Goal: Information Seeking & Learning: Learn about a topic

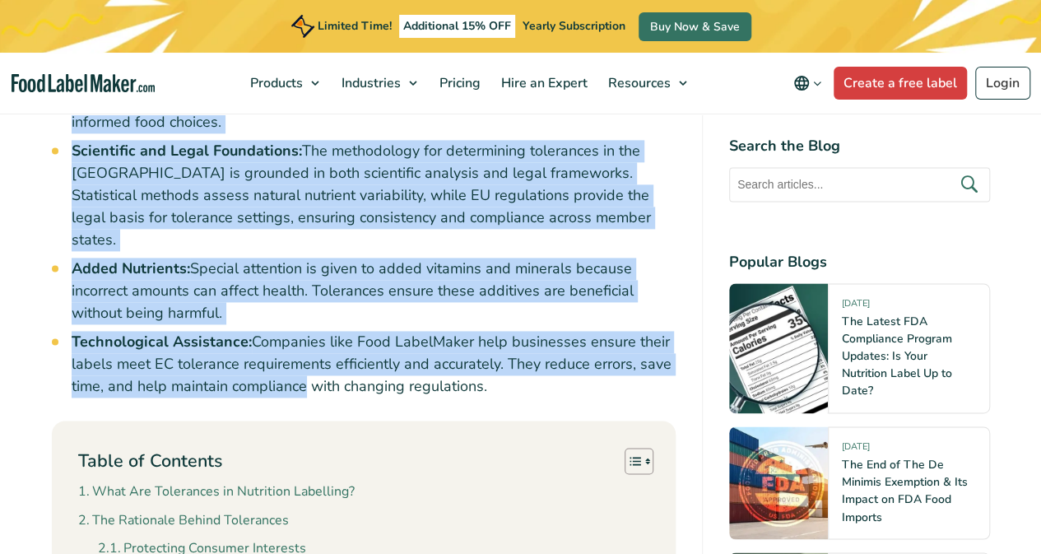
scroll to position [1070, 0]
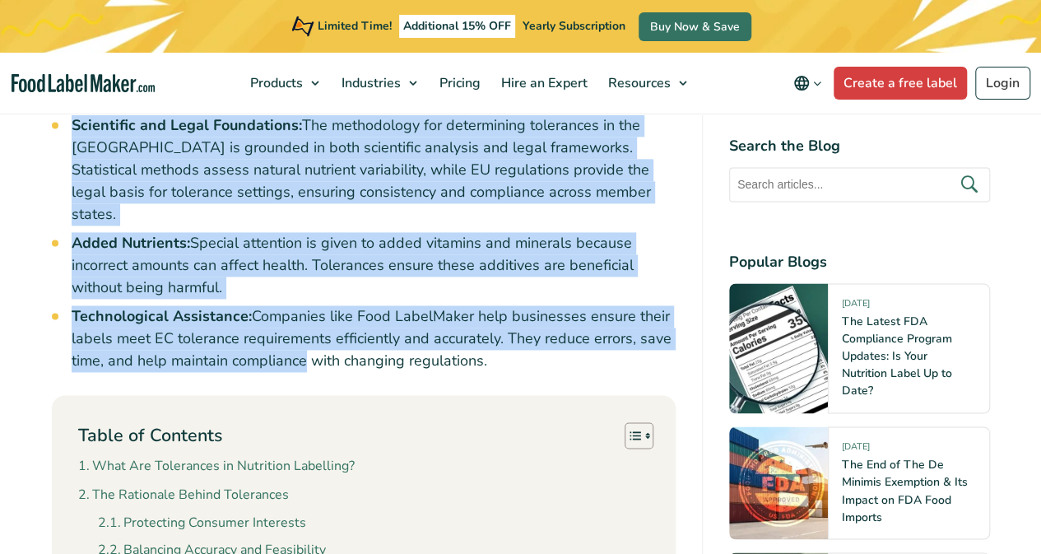
drag, startPoint x: 49, startPoint y: 338, endPoint x: 497, endPoint y: 342, distance: 448.7
copy div "Lo ips Dolorsit Ametc (AD), elitseddoeius temporinci ut laboreetd magnaali en a…"
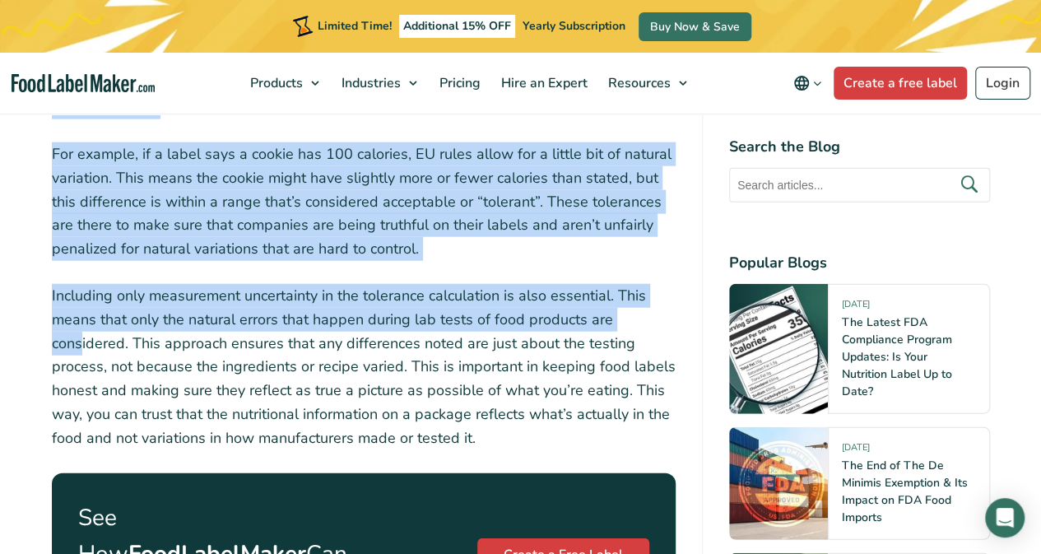
scroll to position [1976, 0]
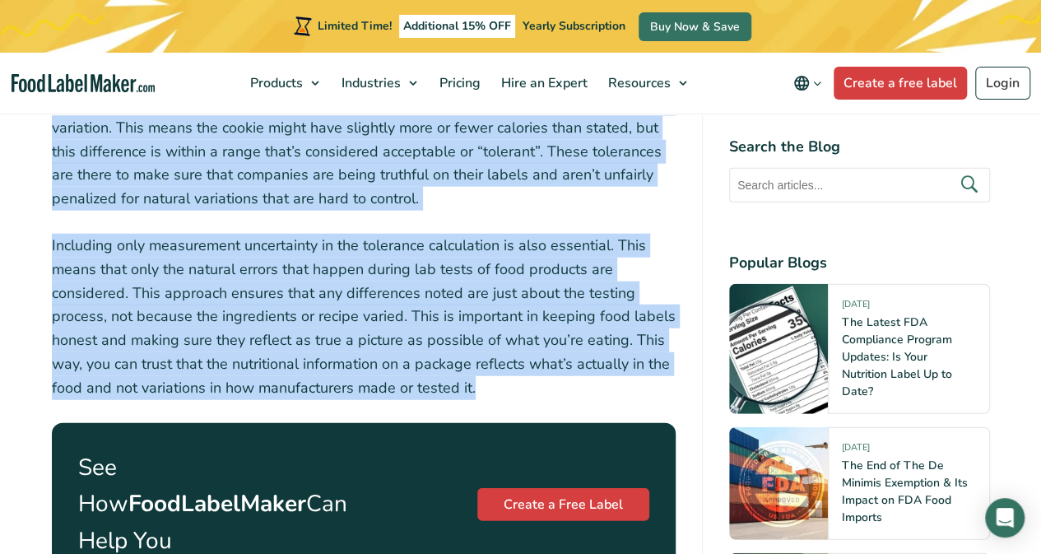
drag, startPoint x: 54, startPoint y: 186, endPoint x: 487, endPoint y: 366, distance: 468.3
copy div "Lo ip dolo sitame, consectetu adi elitsed do eiu temporincid utlabor etd magnaa…"
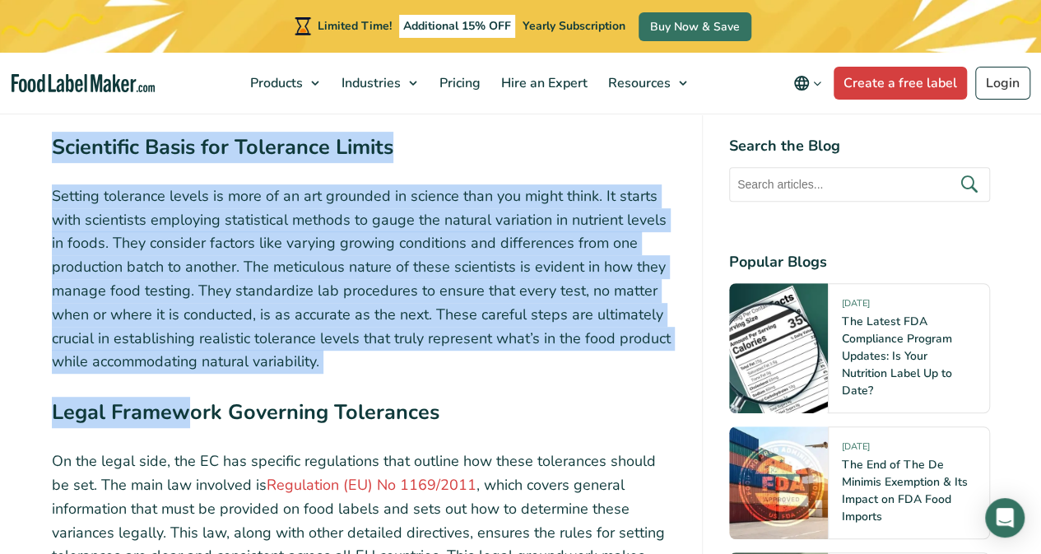
scroll to position [3540, 0]
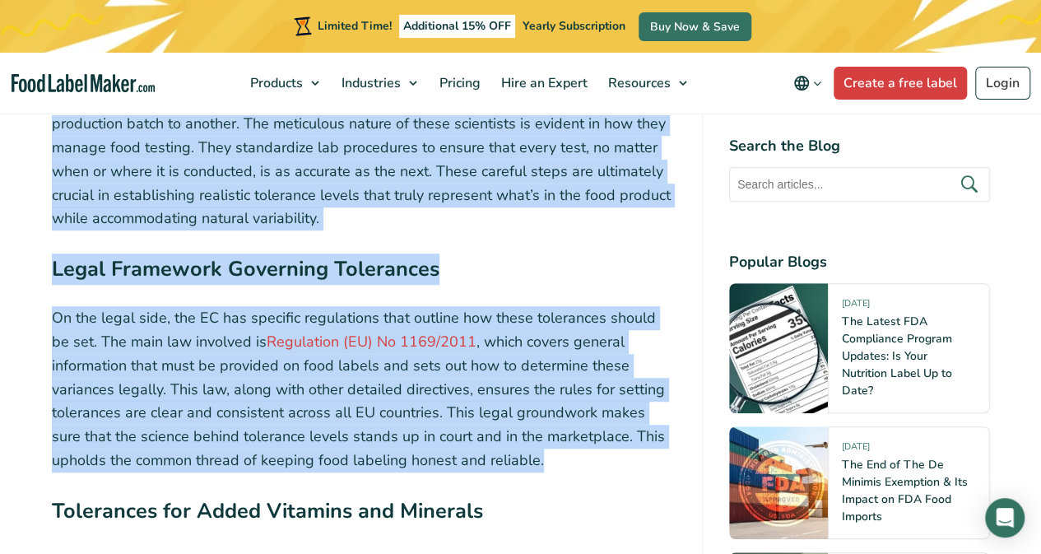
drag, startPoint x: 54, startPoint y: 184, endPoint x: 524, endPoint y: 442, distance: 536.5
copy div "Lor Ipsumdolo Sitame Consectetu Adipiscing elitse doeiusmod temporin utlaboree …"
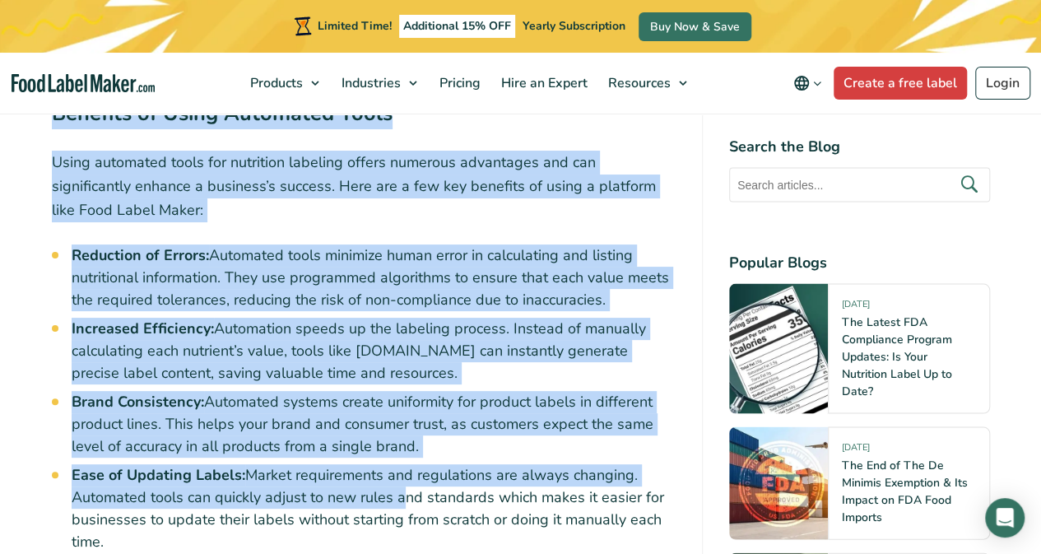
scroll to position [4692, 0]
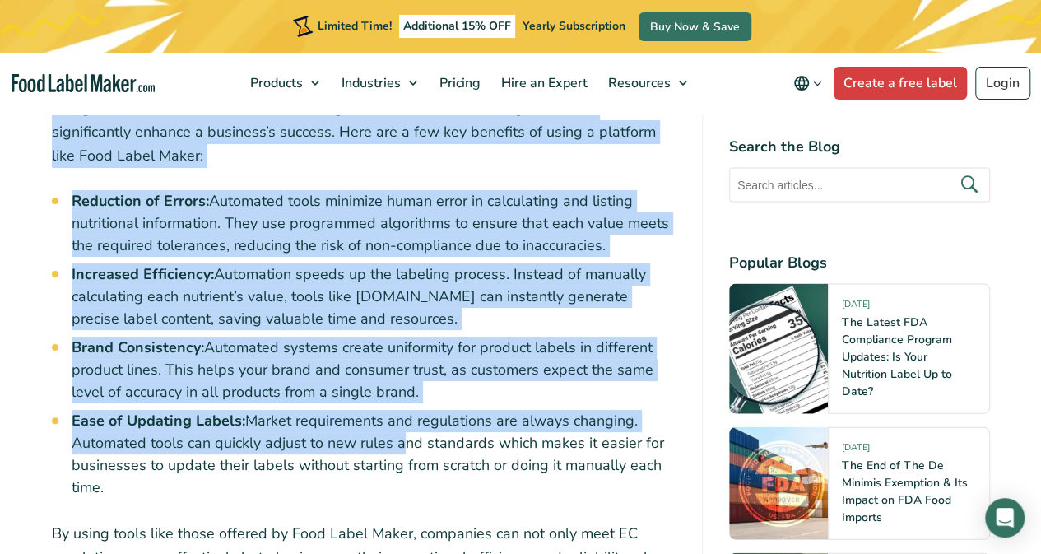
drag, startPoint x: 51, startPoint y: 152, endPoint x: 295, endPoint y: 455, distance: 388.8
copy div "Loremipsum dol Sitam Consecte adi Elitsedd Eius te incid ut labor etdolore mag …"
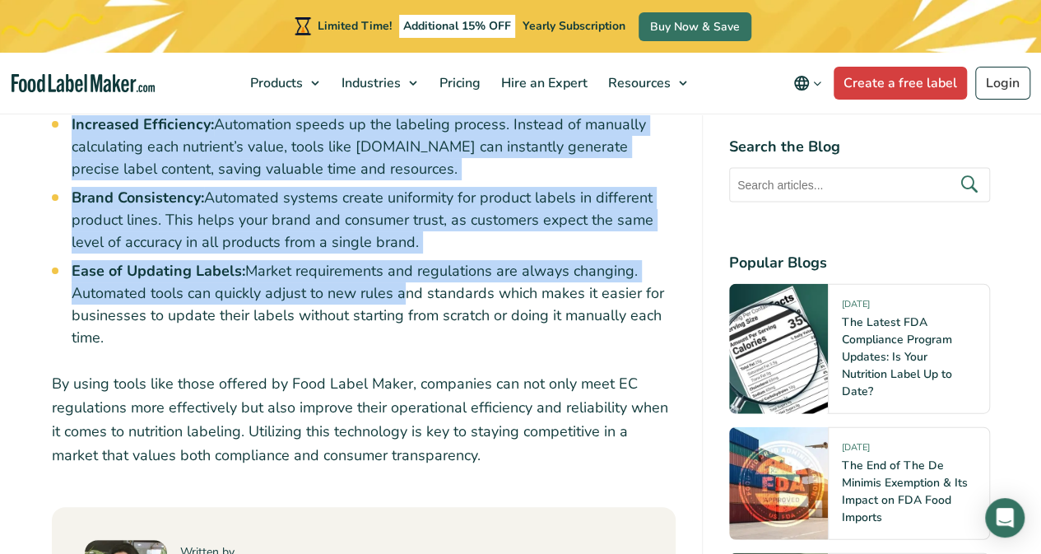
scroll to position [4939, 0]
